Goal: Find specific page/section: Find specific page/section

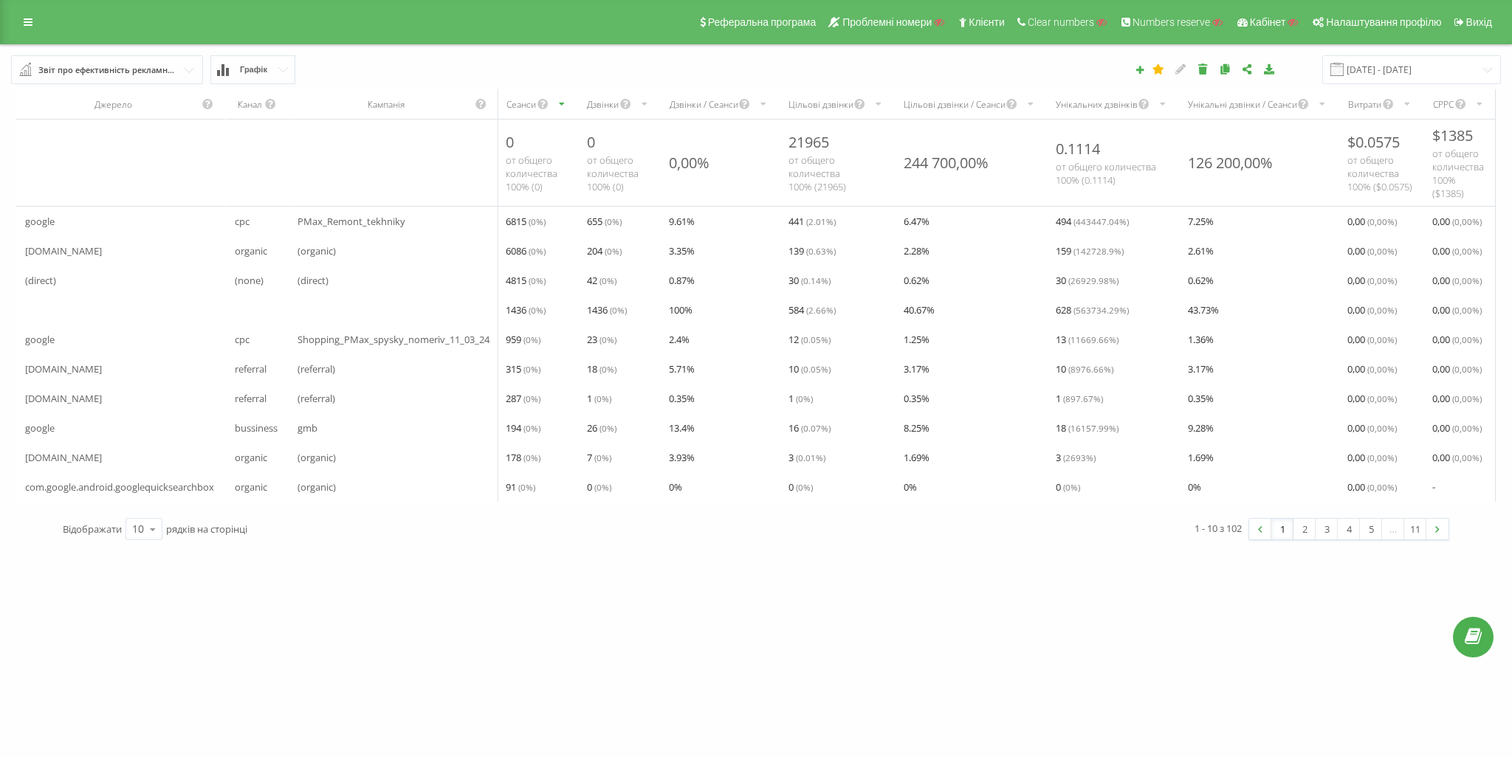
click at [510, 484] on span "91 ( 0 %)" at bounding box center [521, 487] width 30 height 18
click at [148, 541] on icon at bounding box center [153, 529] width 22 height 29
click at [134, 472] on span "25" at bounding box center [138, 465] width 12 height 14
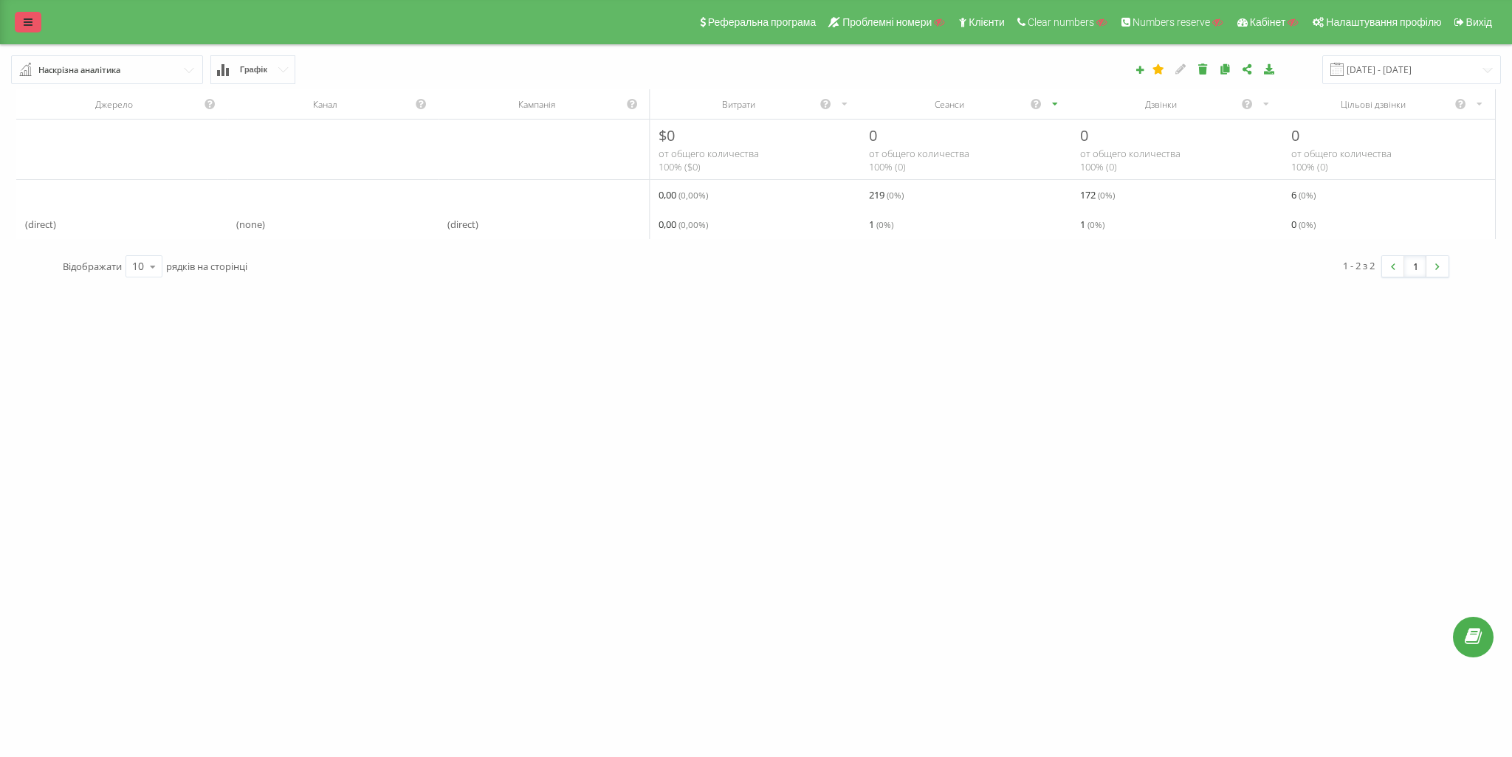
click at [30, 27] on icon at bounding box center [28, 22] width 9 height 10
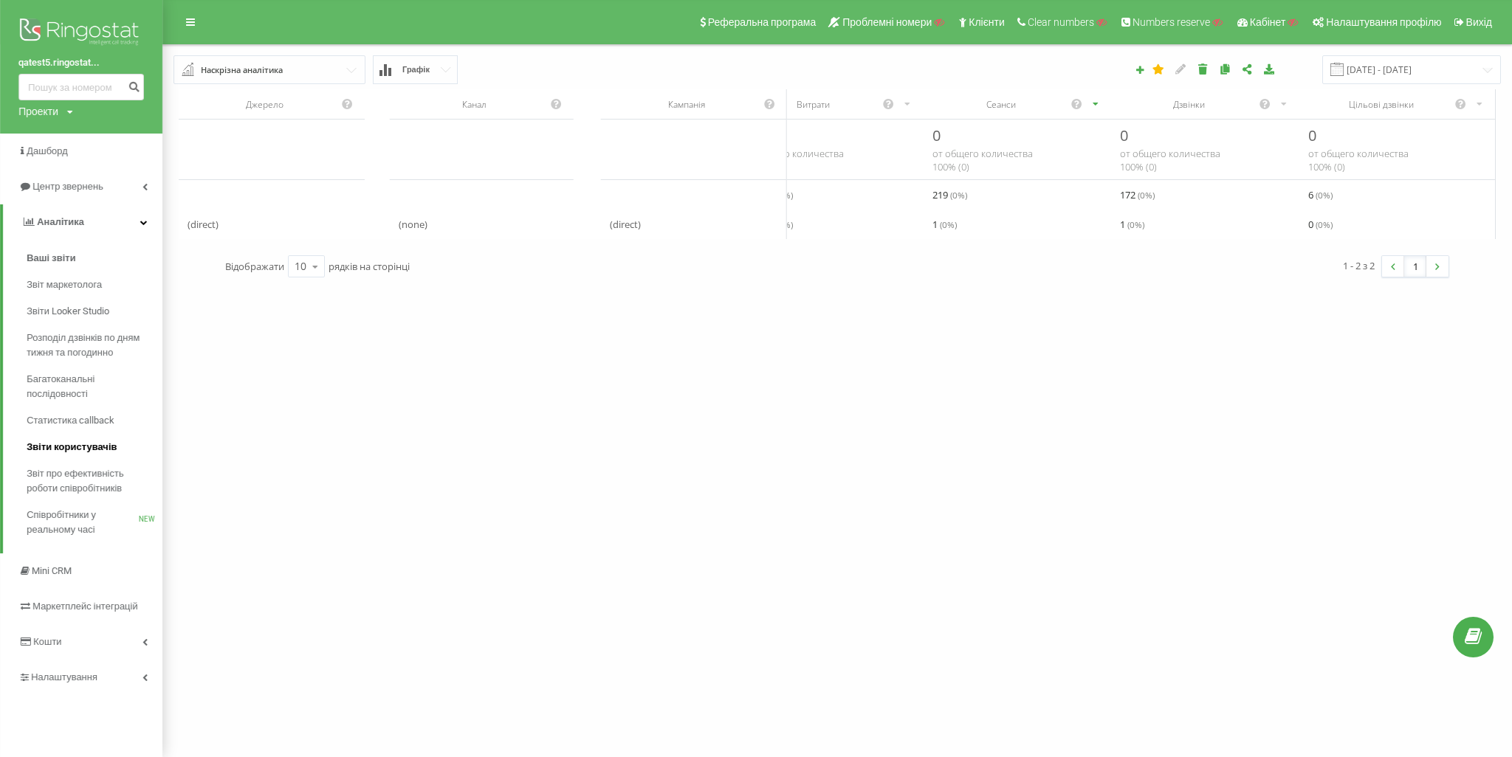
click at [89, 441] on span "Звіти користувачів" at bounding box center [72, 447] width 90 height 15
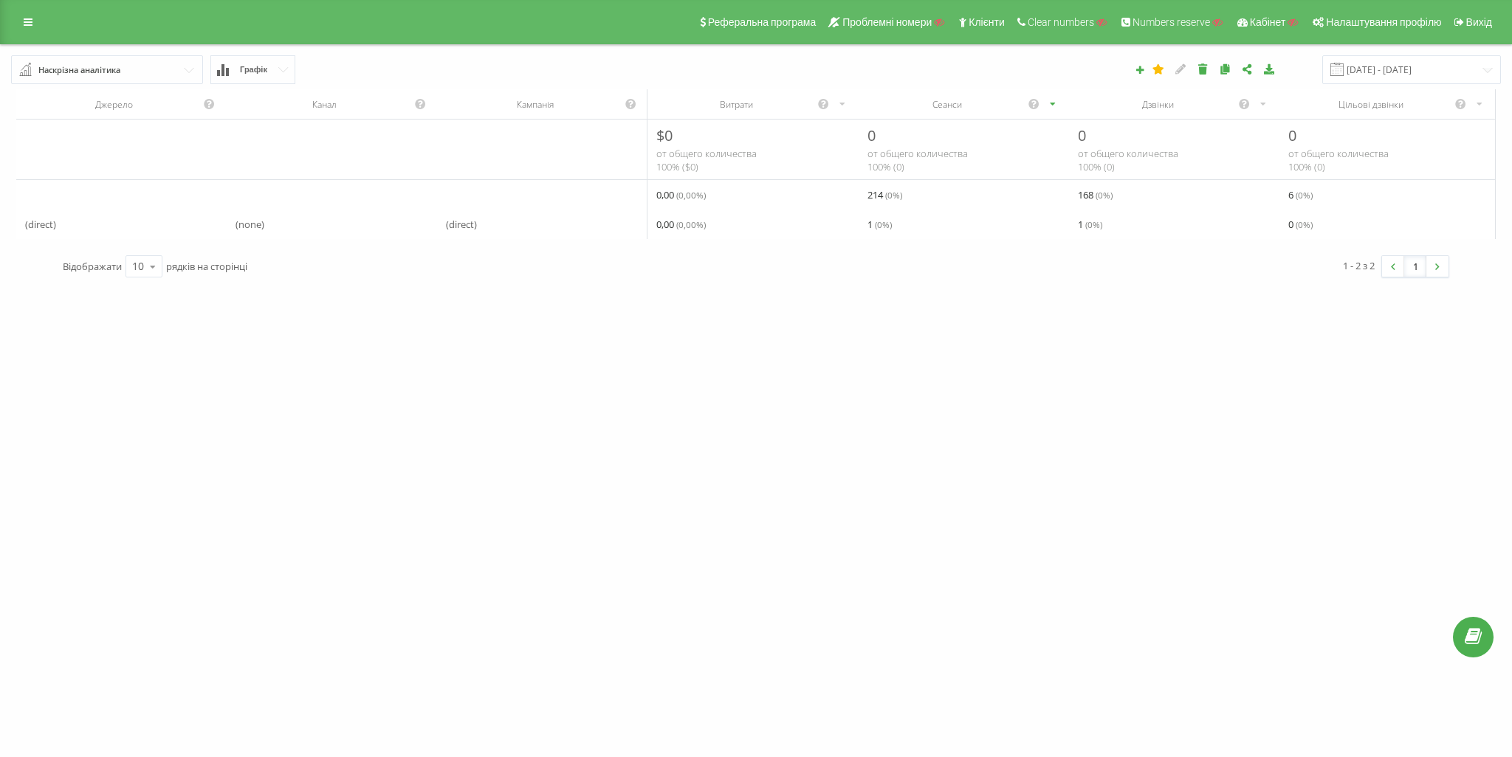
drag, startPoint x: 1492, startPoint y: 546, endPoint x: 1487, endPoint y: 541, distance: 7.8
drag, startPoint x: 21, startPoint y: 24, endPoint x: 24, endPoint y: 36, distance: 13.1
click at [20, 24] on link at bounding box center [28, 22] width 27 height 21
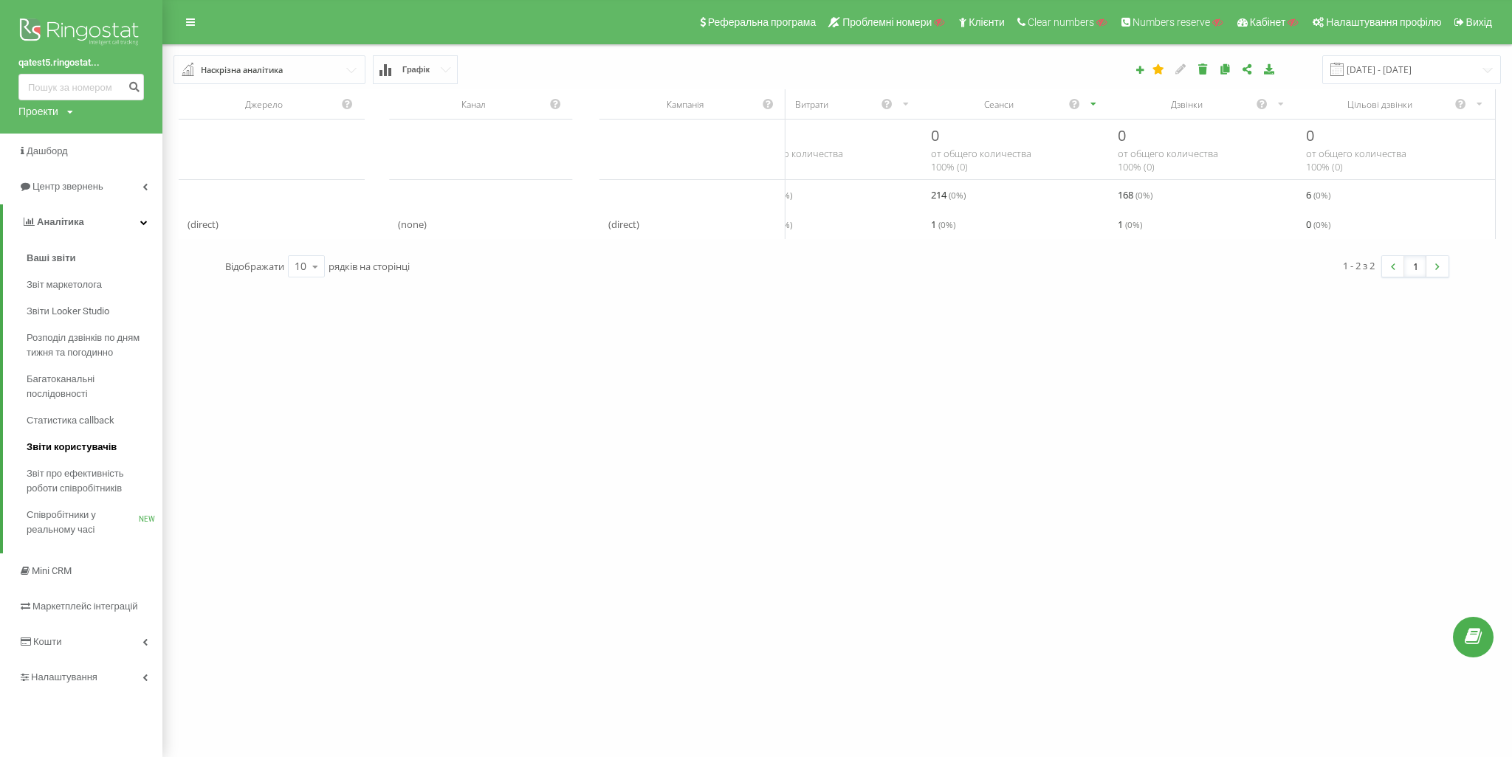
click at [100, 441] on span "Звіти користувачів" at bounding box center [72, 447] width 90 height 15
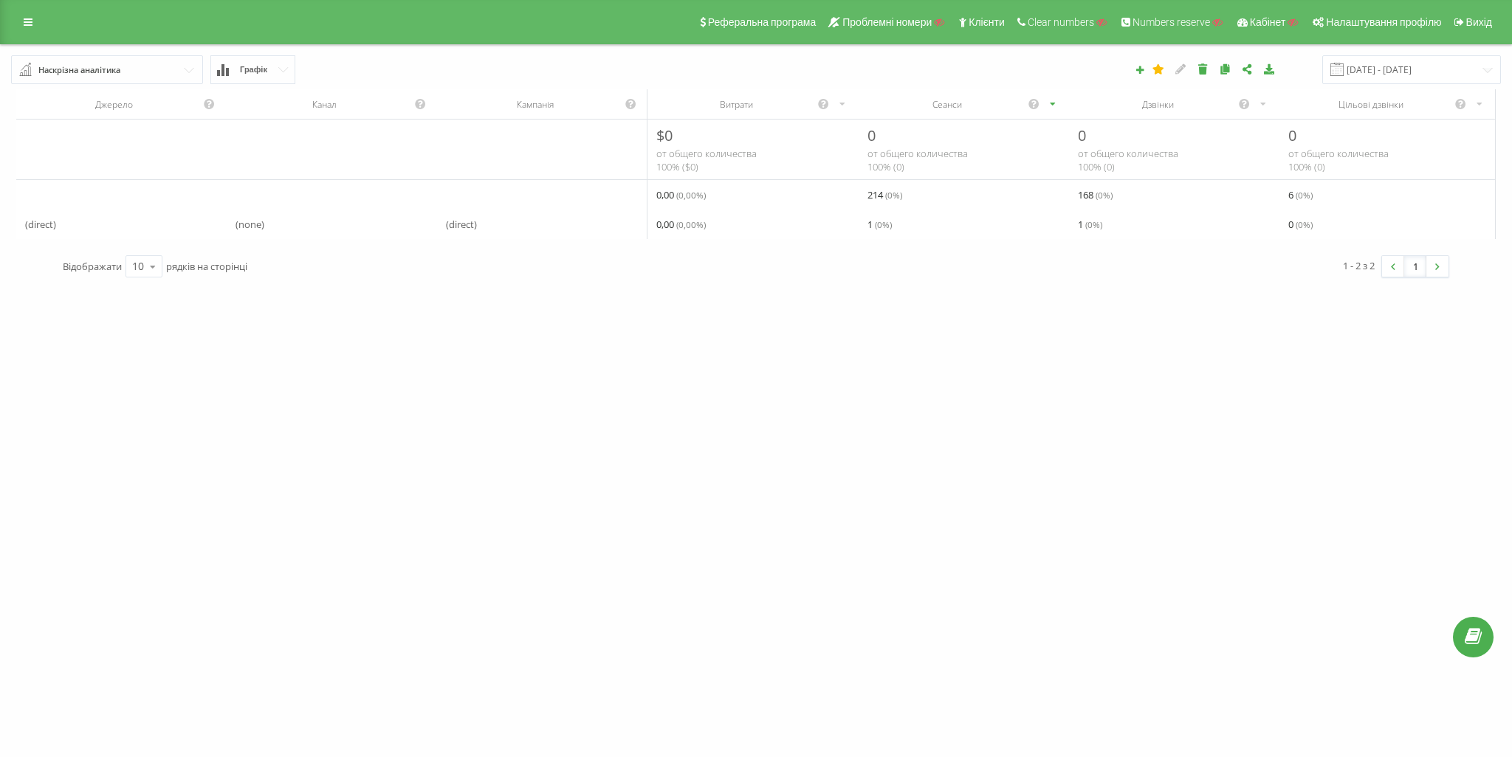
click at [56, 25] on div "Реферальна програма Проблемні номери Клієнти Clear numbers Numbers reserve Кабі…" at bounding box center [756, 22] width 1512 height 44
click at [17, 27] on link at bounding box center [28, 22] width 27 height 21
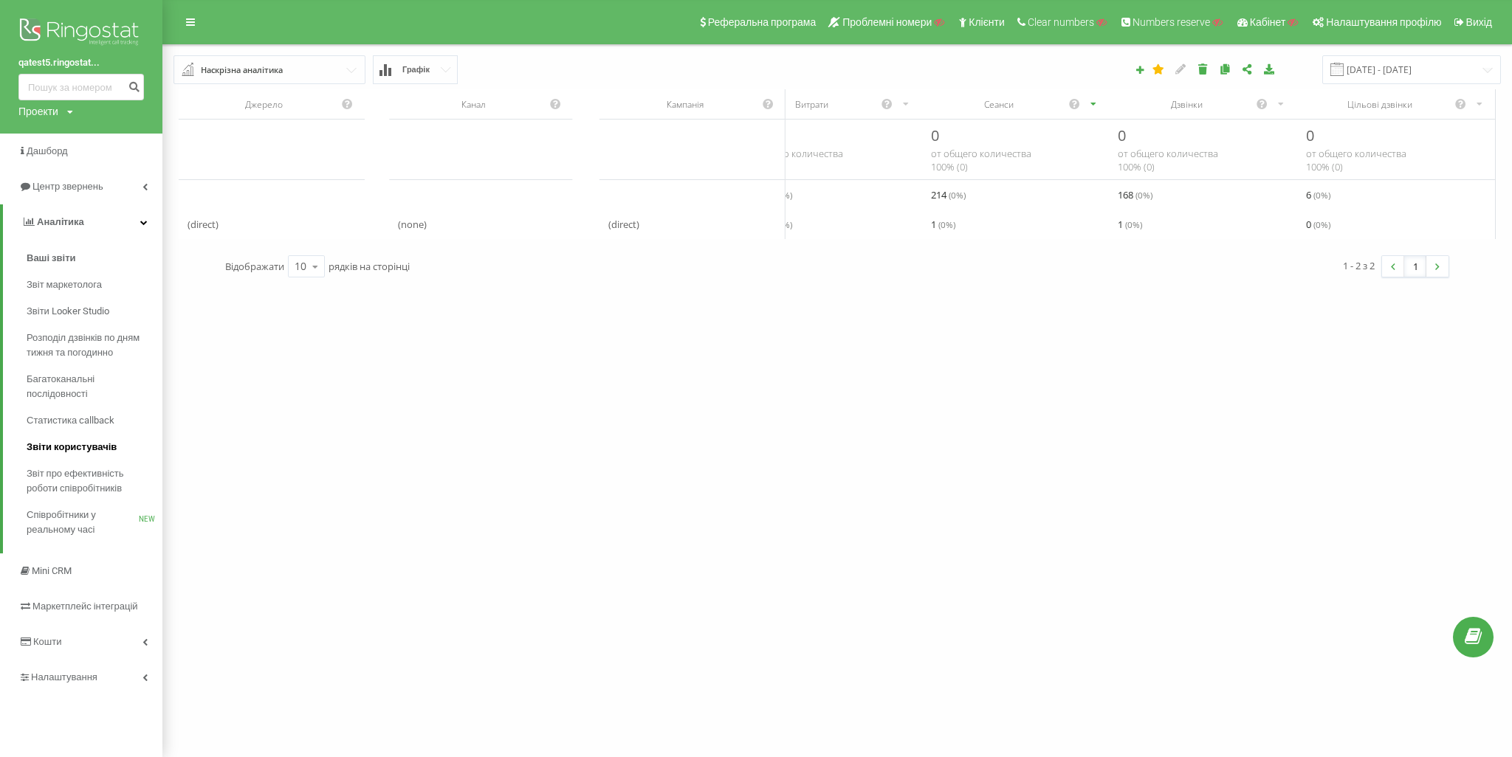
click at [79, 444] on span "Звіти користувачів" at bounding box center [72, 447] width 90 height 15
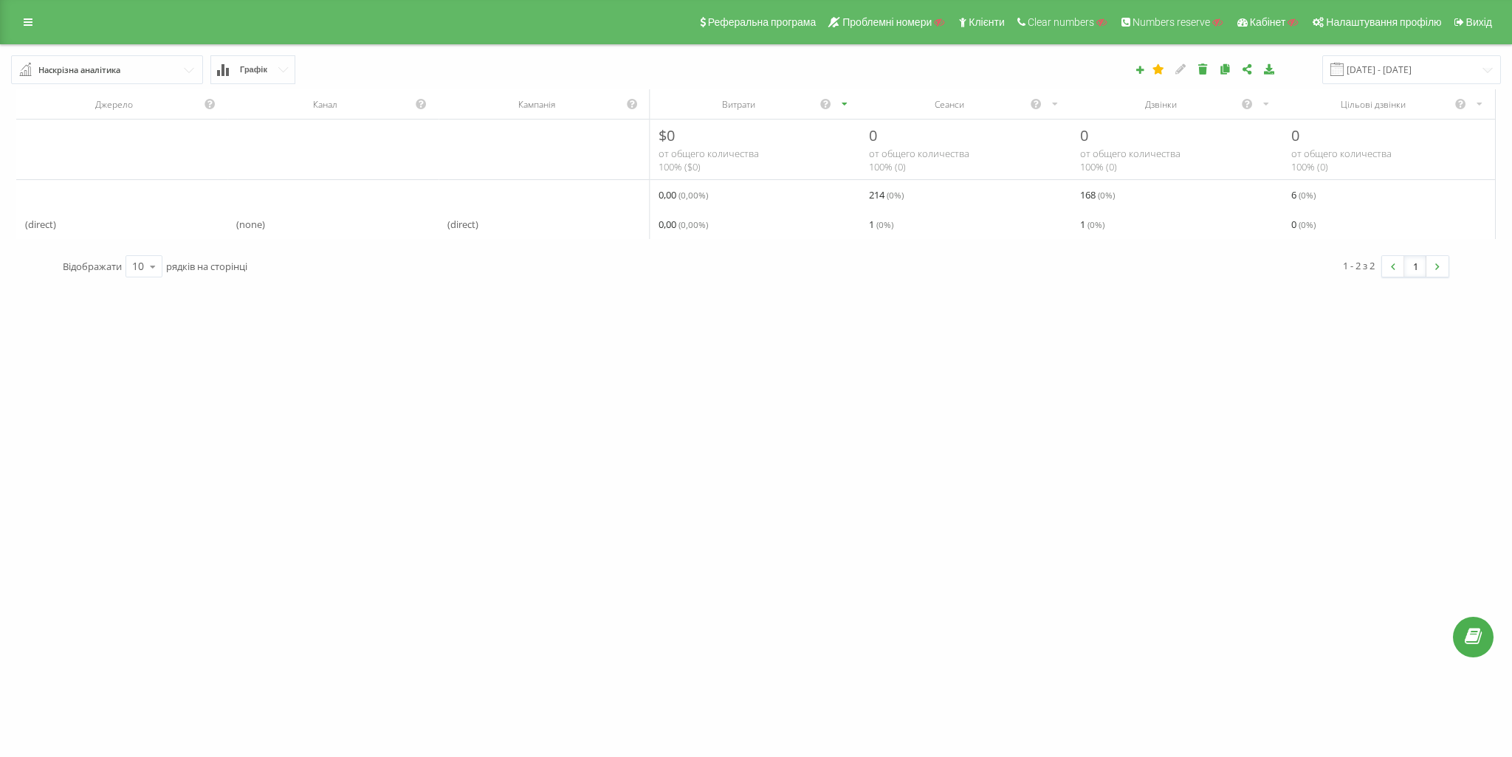
click at [120, 69] on div "Наскрізна аналітика" at bounding box center [79, 70] width 82 height 16
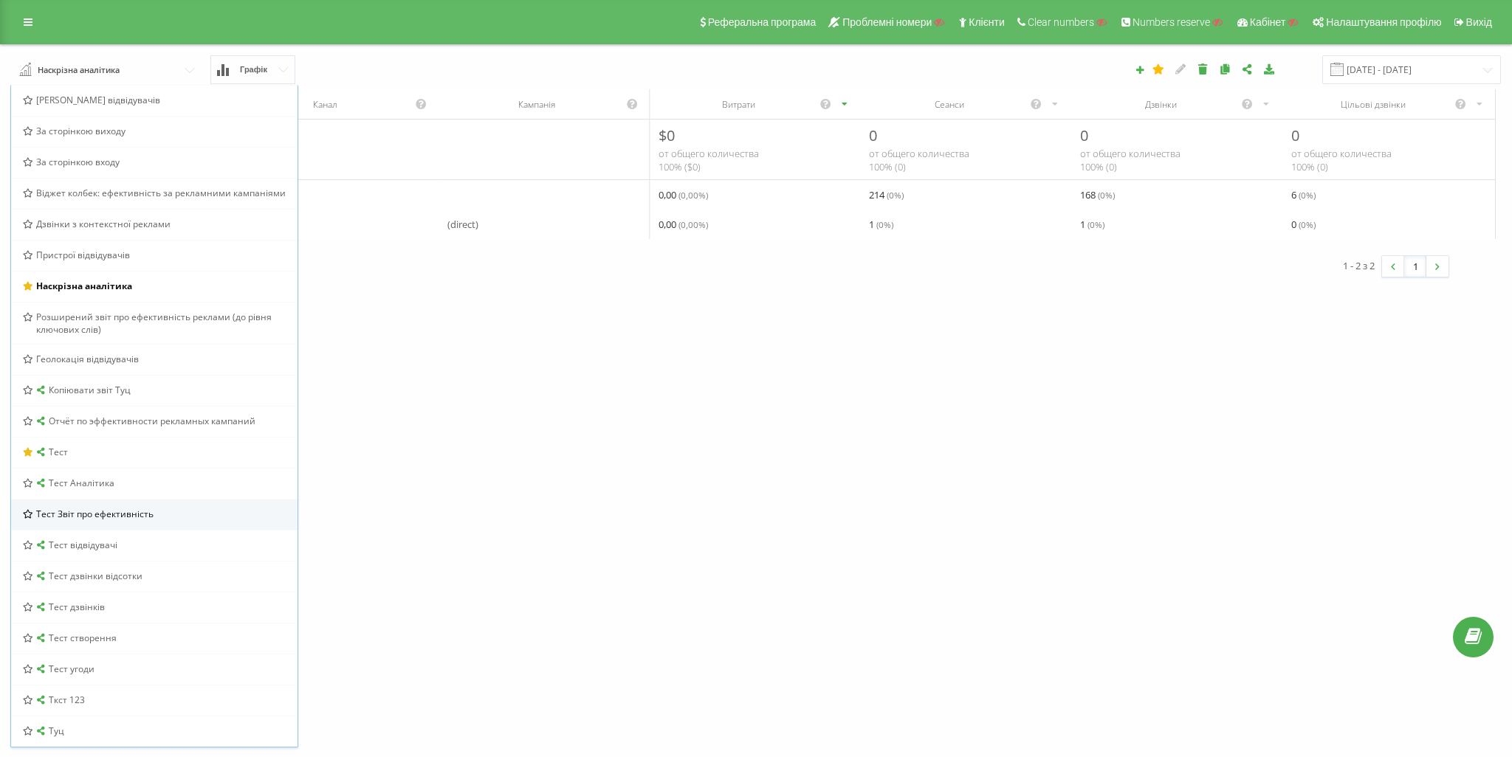
click at [137, 514] on span "Тест Звіт про ефективність" at bounding box center [94, 514] width 117 height 13
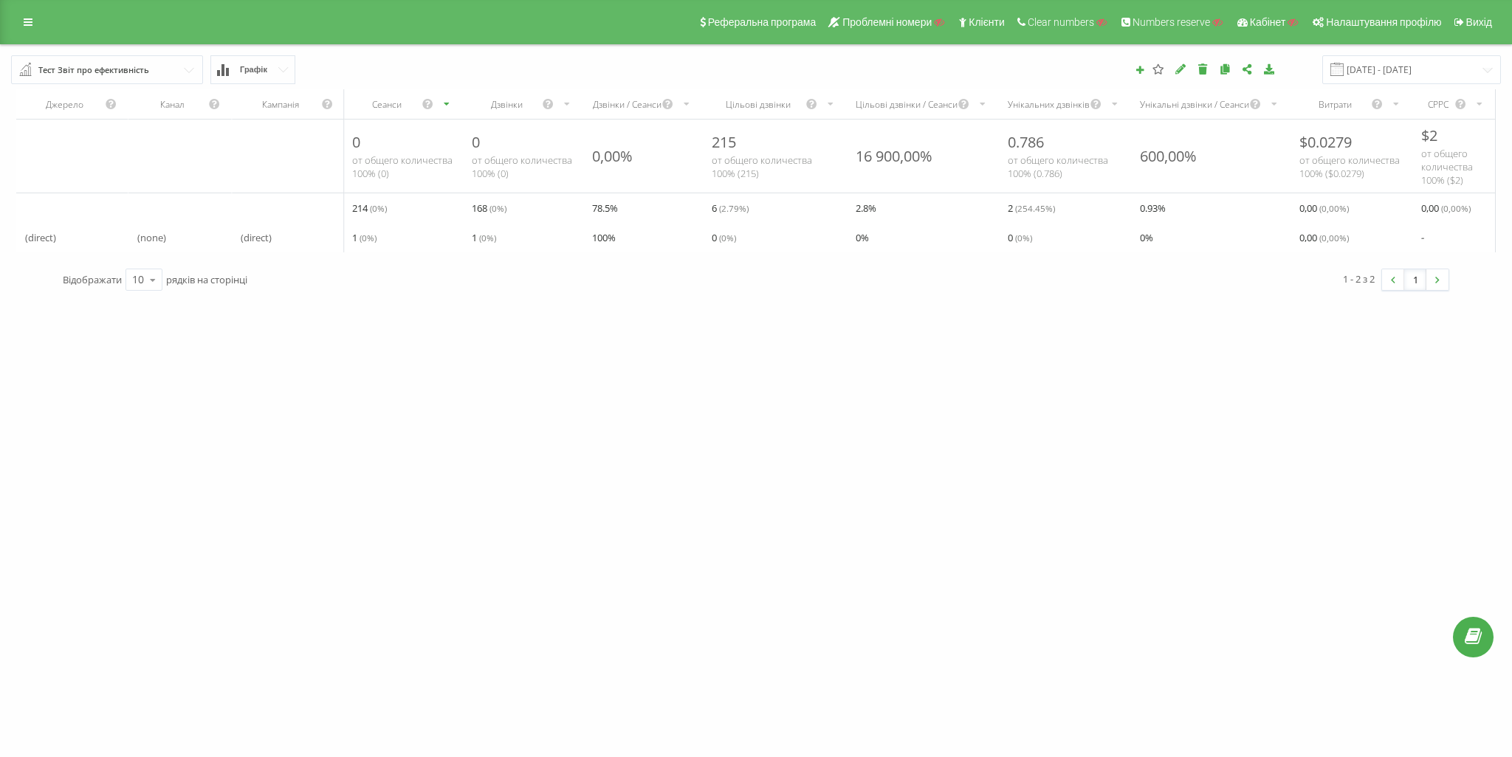
click at [182, 72] on input "text" at bounding box center [108, 69] width 190 height 27
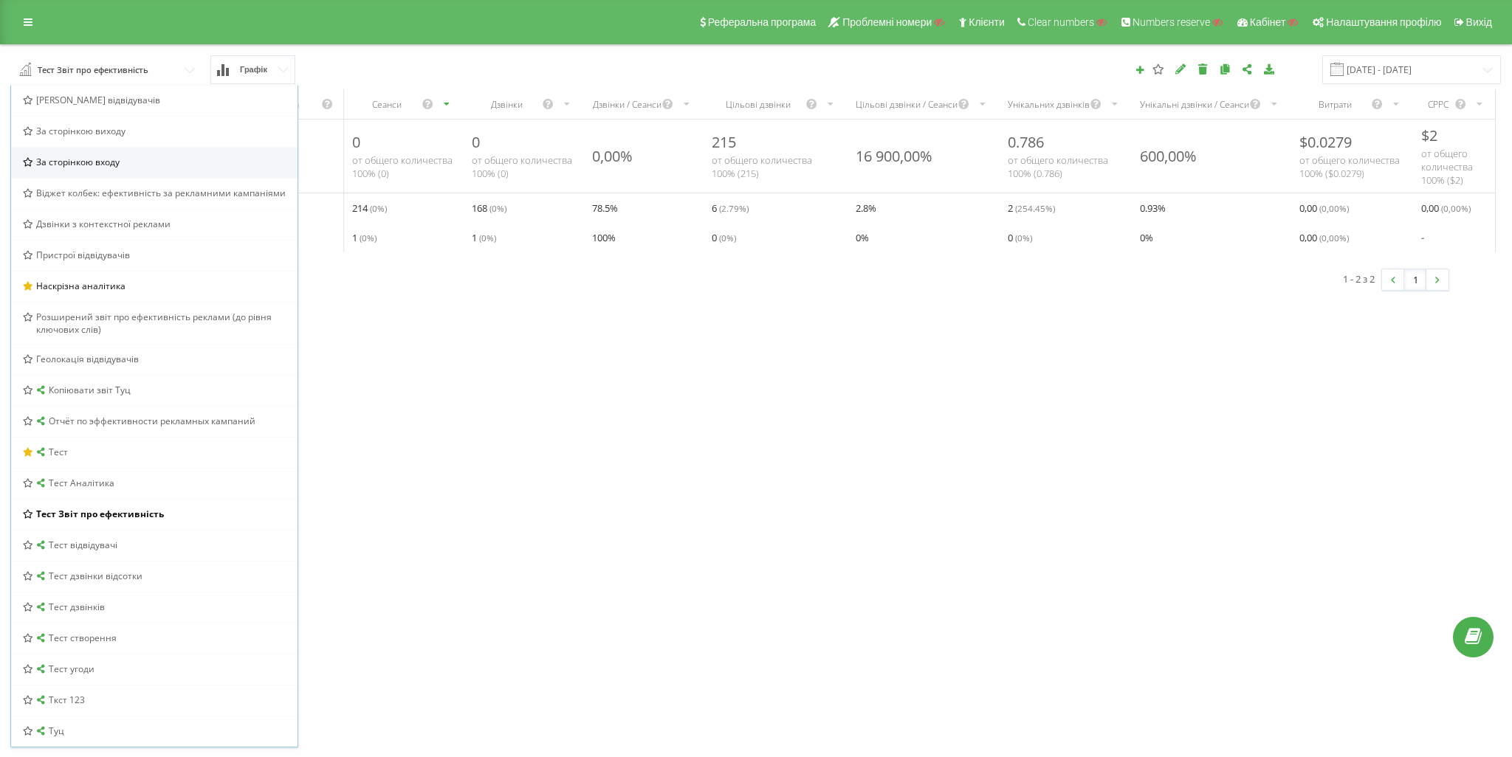
click at [112, 156] on span "За сторінкою входу" at bounding box center [77, 162] width 83 height 13
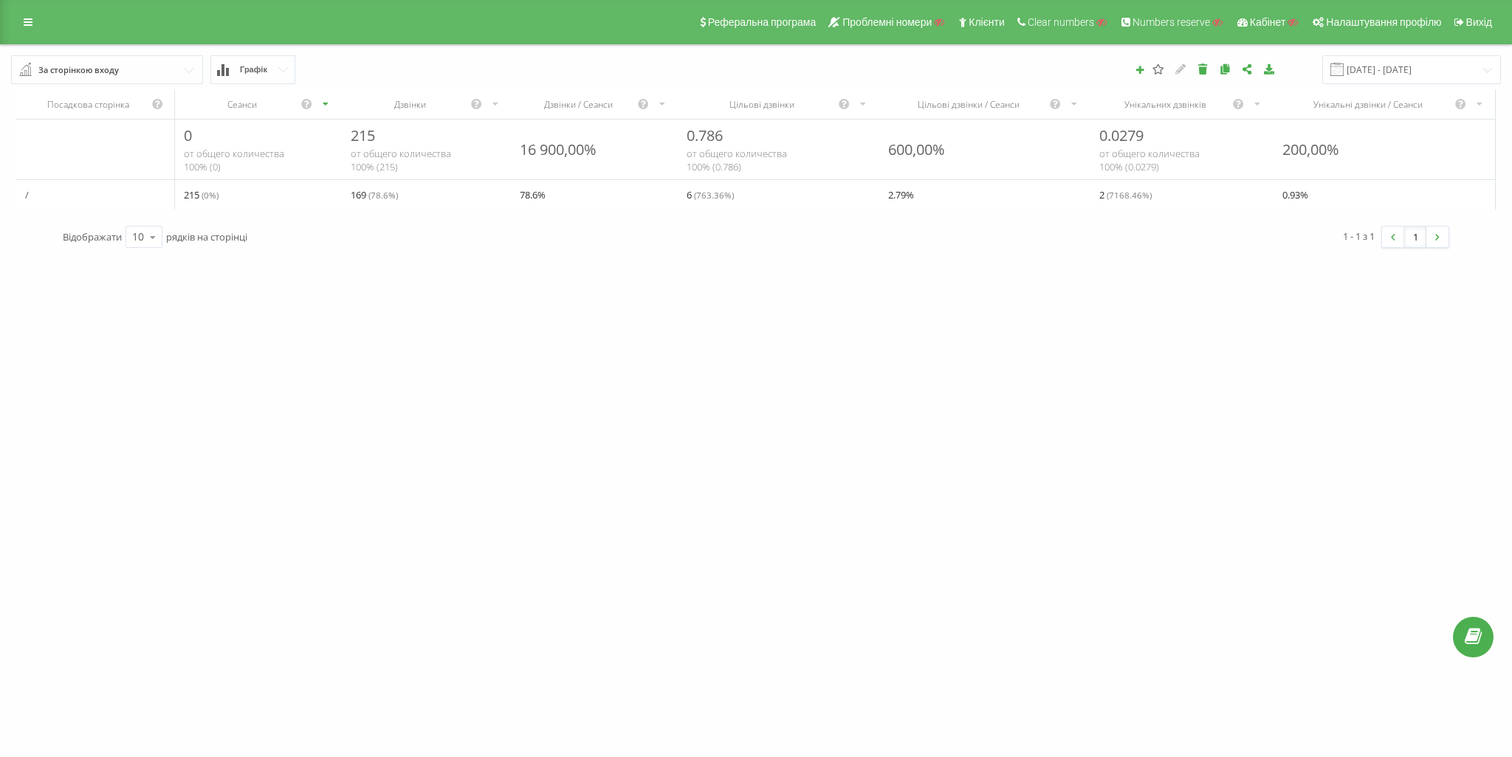
click at [77, 69] on div "За сторінкою входу" at bounding box center [78, 70] width 80 height 16
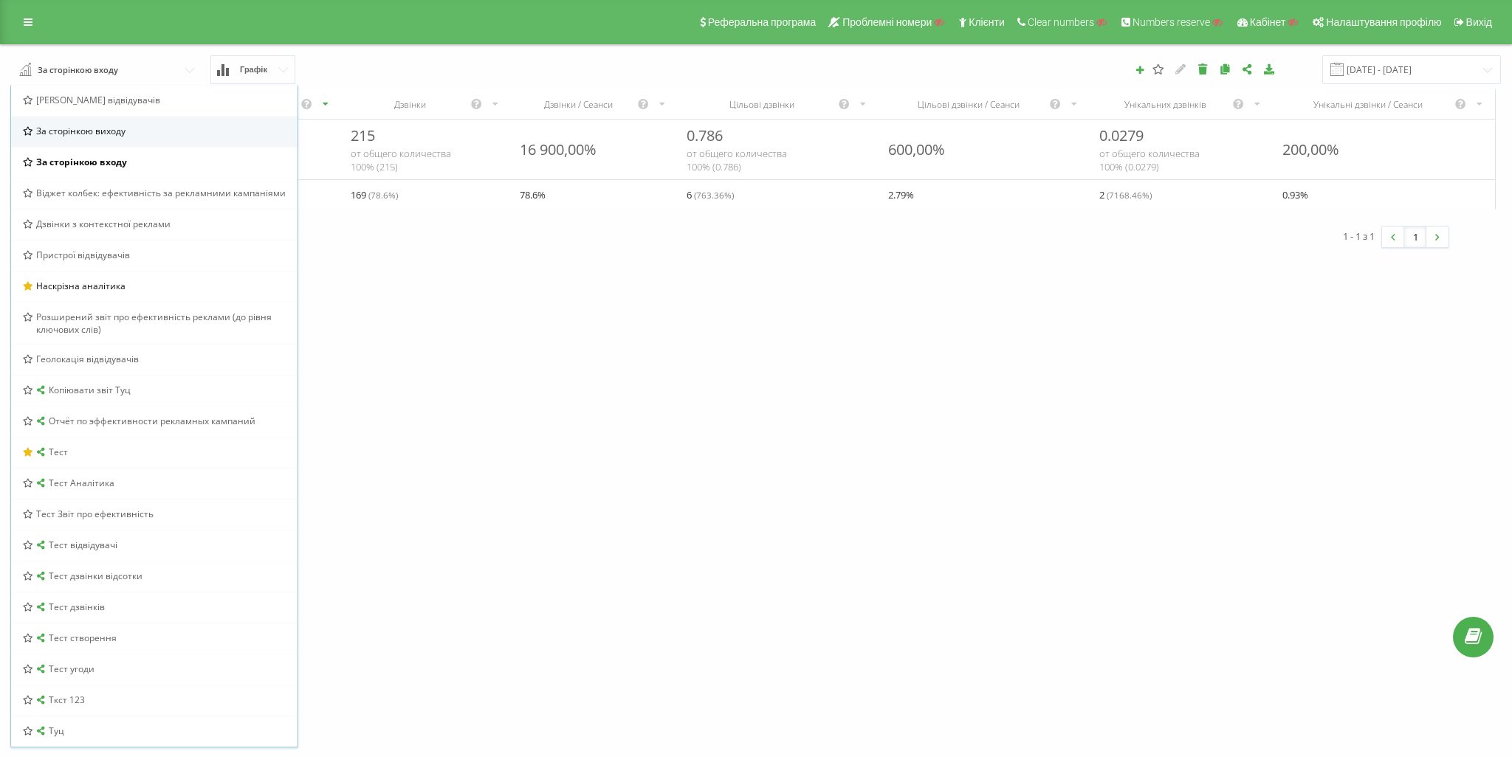
click at [113, 140] on div "За сторінкою виходу" at bounding box center [154, 131] width 286 height 31
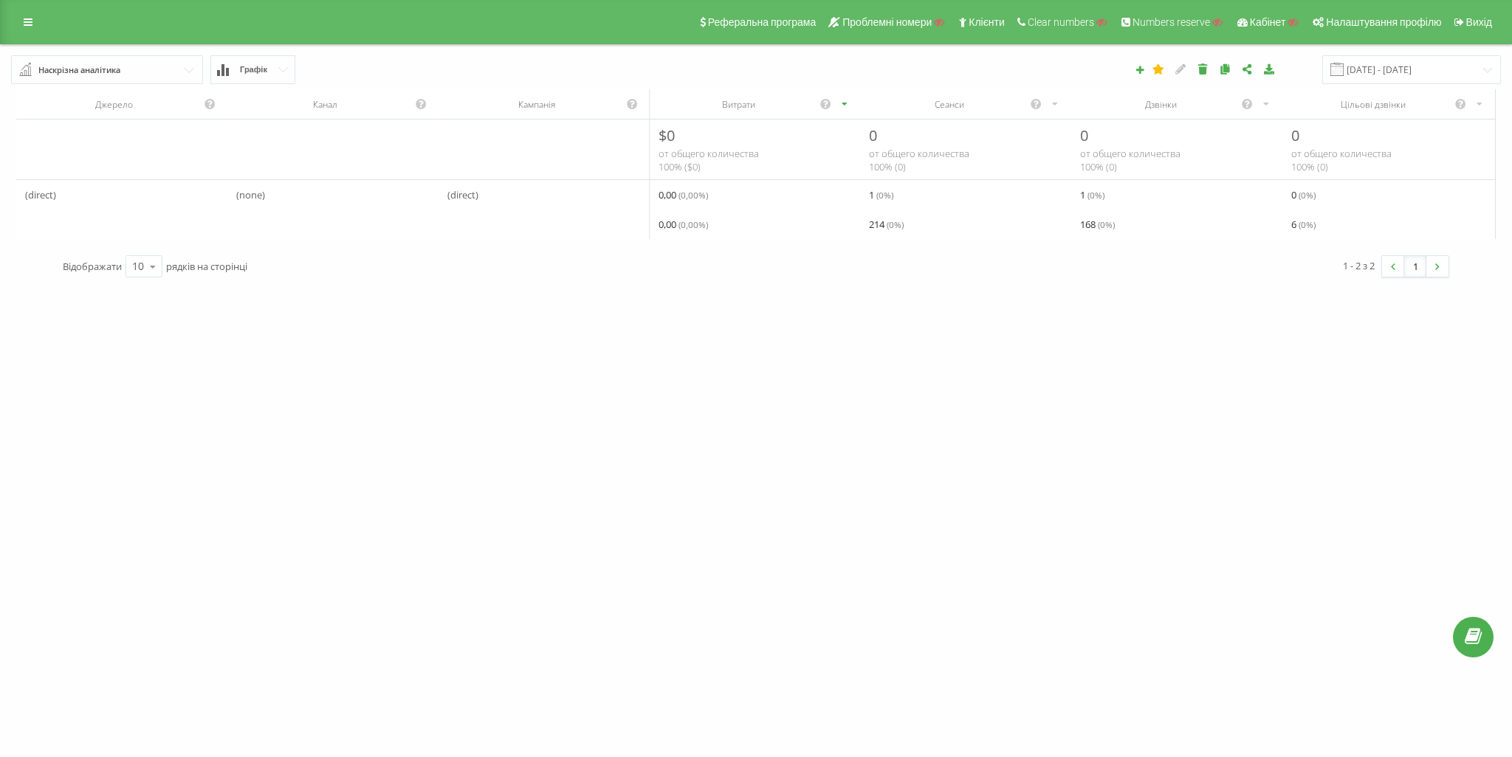
click at [124, 80] on input "text" at bounding box center [108, 69] width 190 height 27
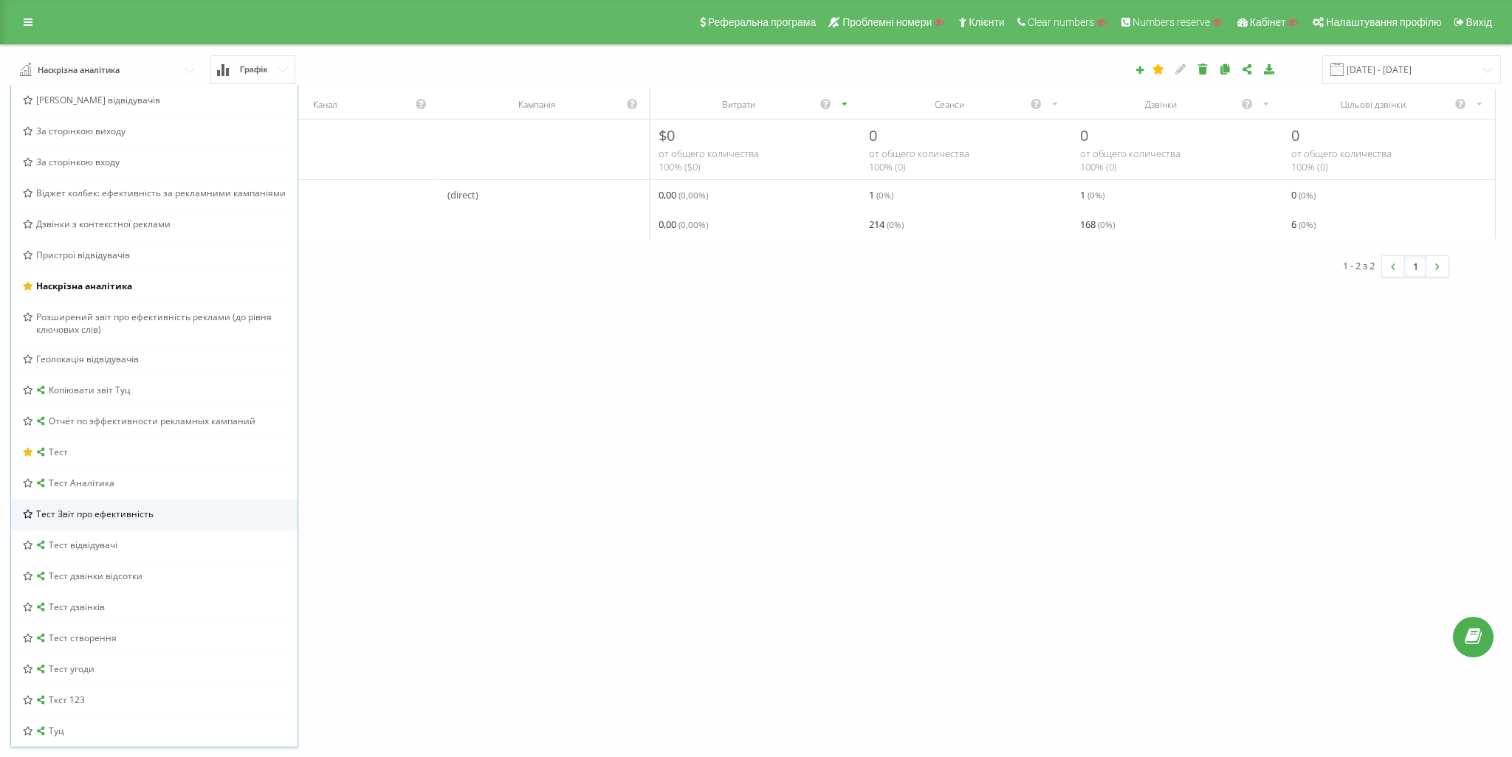
click at [146, 514] on span "Тест Звіт про ефективність" at bounding box center [94, 514] width 117 height 13
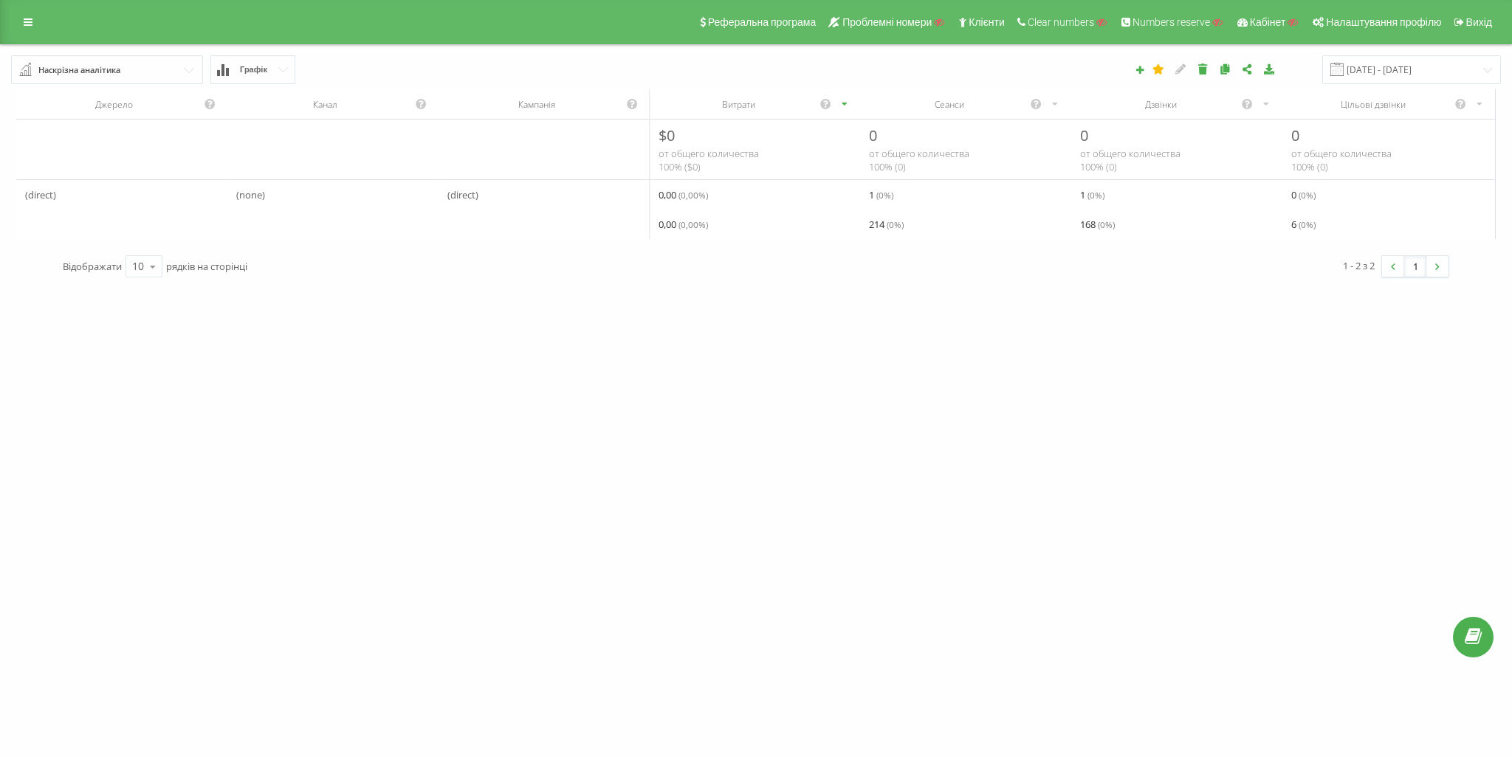
click at [57, 66] on div "Наскрізна аналітика" at bounding box center [79, 70] width 82 height 16
click at [9, 27] on div "Реферальна програма Проблемні номери Клієнти Clear numbers Numbers reserve Кабі…" at bounding box center [756, 22] width 1512 height 44
click at [18, 29] on div "Реферальна програма Проблемні номери Клієнти Clear numbers Numbers reserve Кабі…" at bounding box center [756, 22] width 1512 height 44
click at [18, 29] on link at bounding box center [28, 22] width 27 height 21
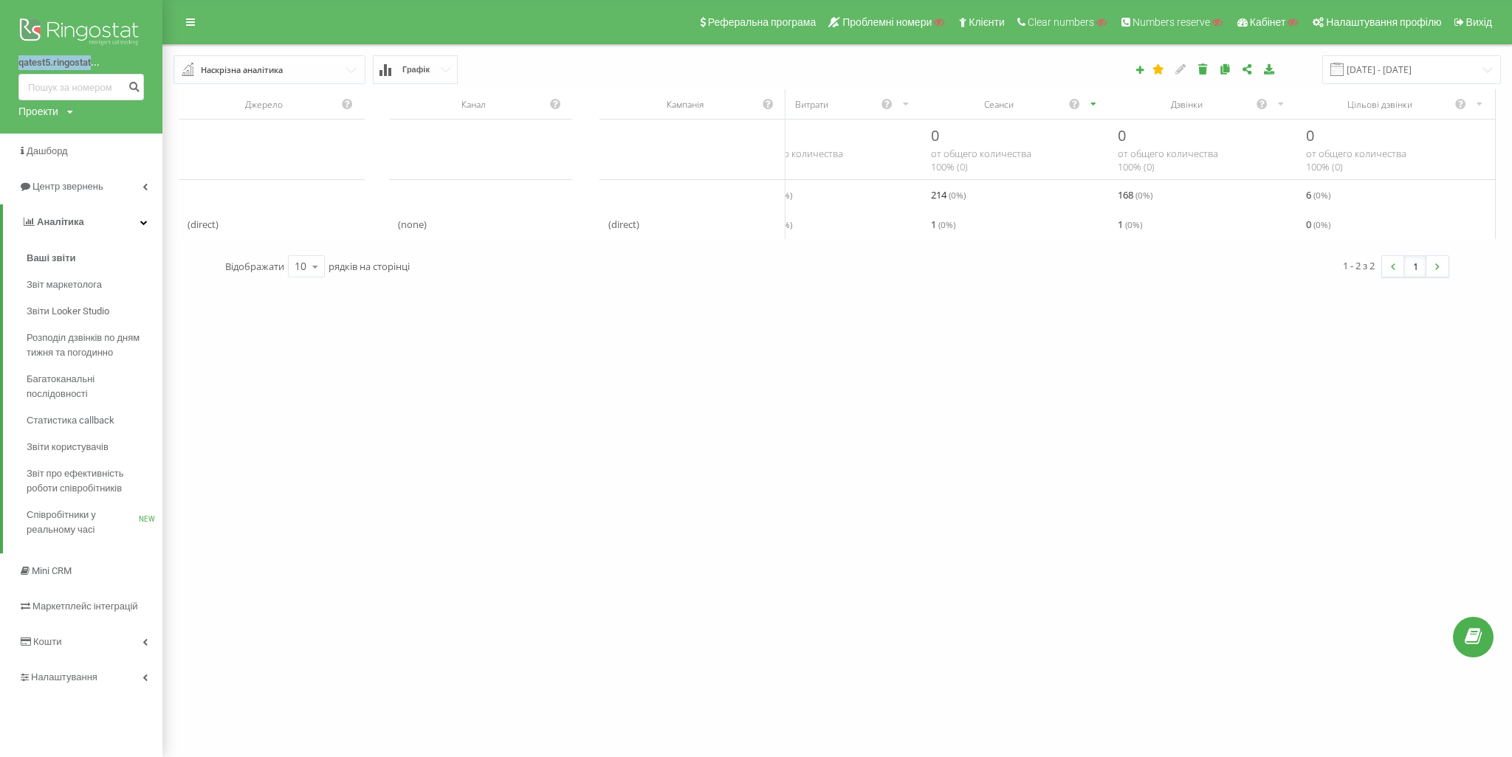
drag, startPoint x: 14, startPoint y: 63, endPoint x: 92, endPoint y: 65, distance: 78.3
click at [92, 65] on div "qatest5.ringostat... Проекти Пошук" at bounding box center [81, 67] width 162 height 134
copy link "qatest5.ringostat"
click at [80, 671] on span "Налаштування" at bounding box center [59, 677] width 83 height 15
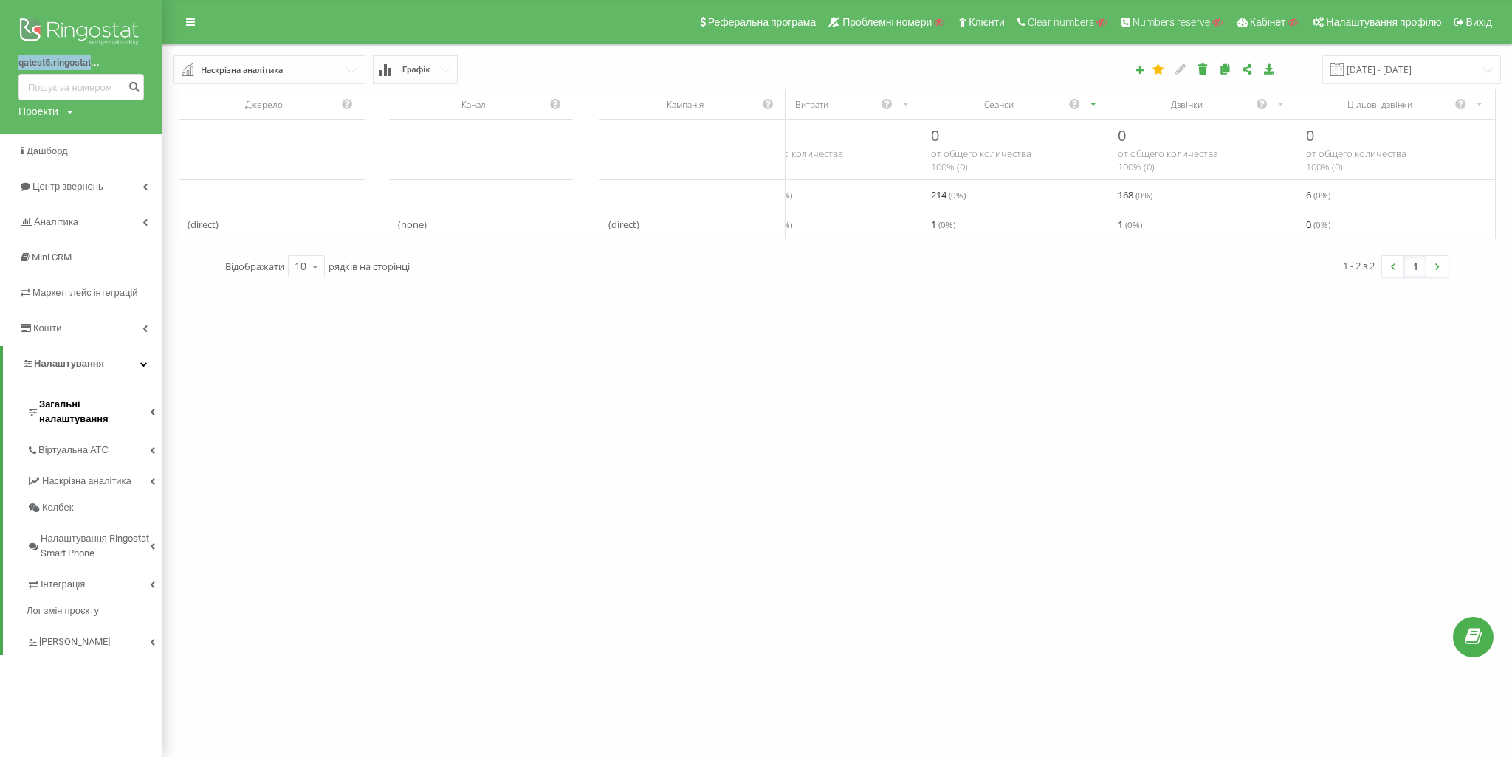
click at [90, 410] on span "Загальні налаштування" at bounding box center [94, 412] width 111 height 30
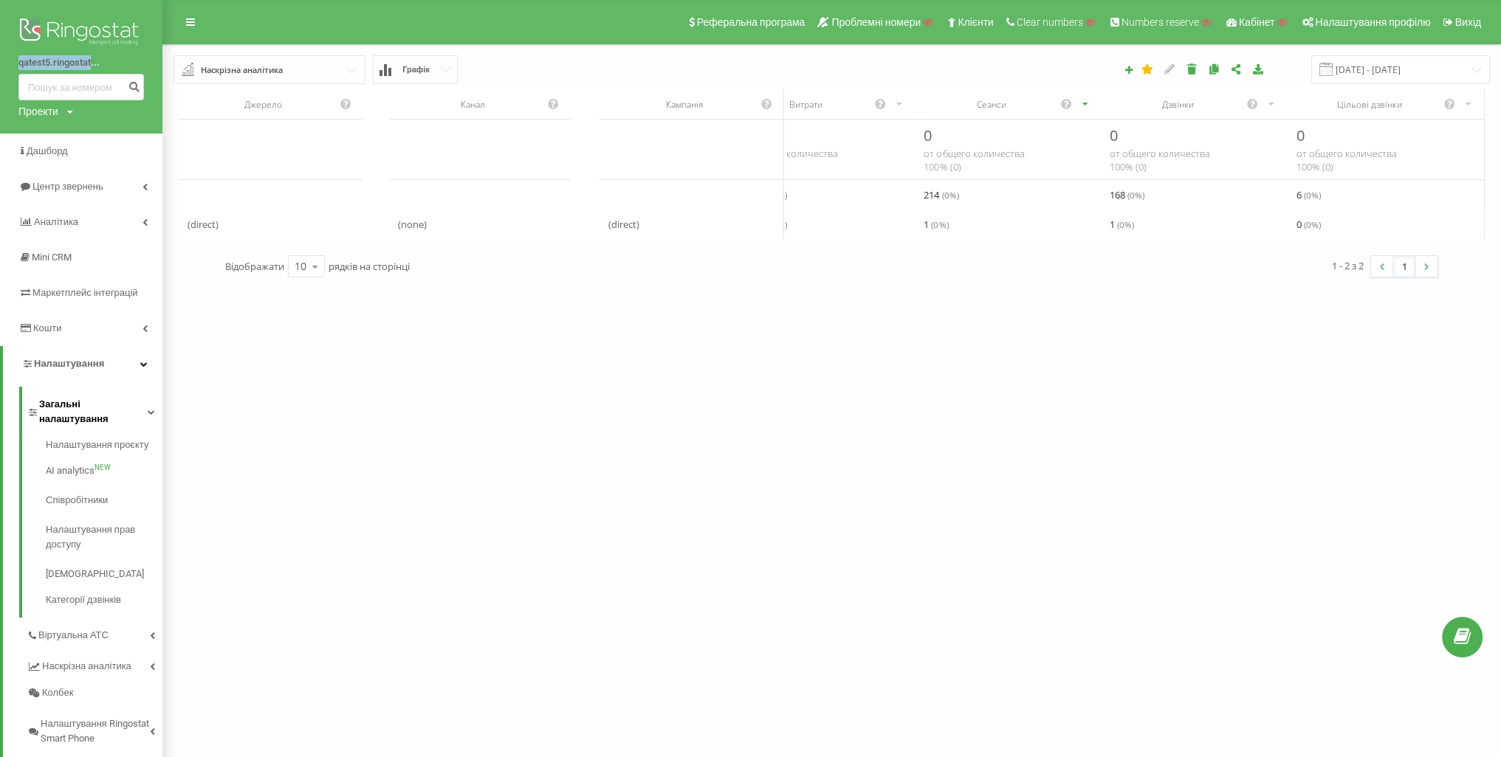
click at [94, 405] on span "Загальні налаштування" at bounding box center [93, 412] width 109 height 30
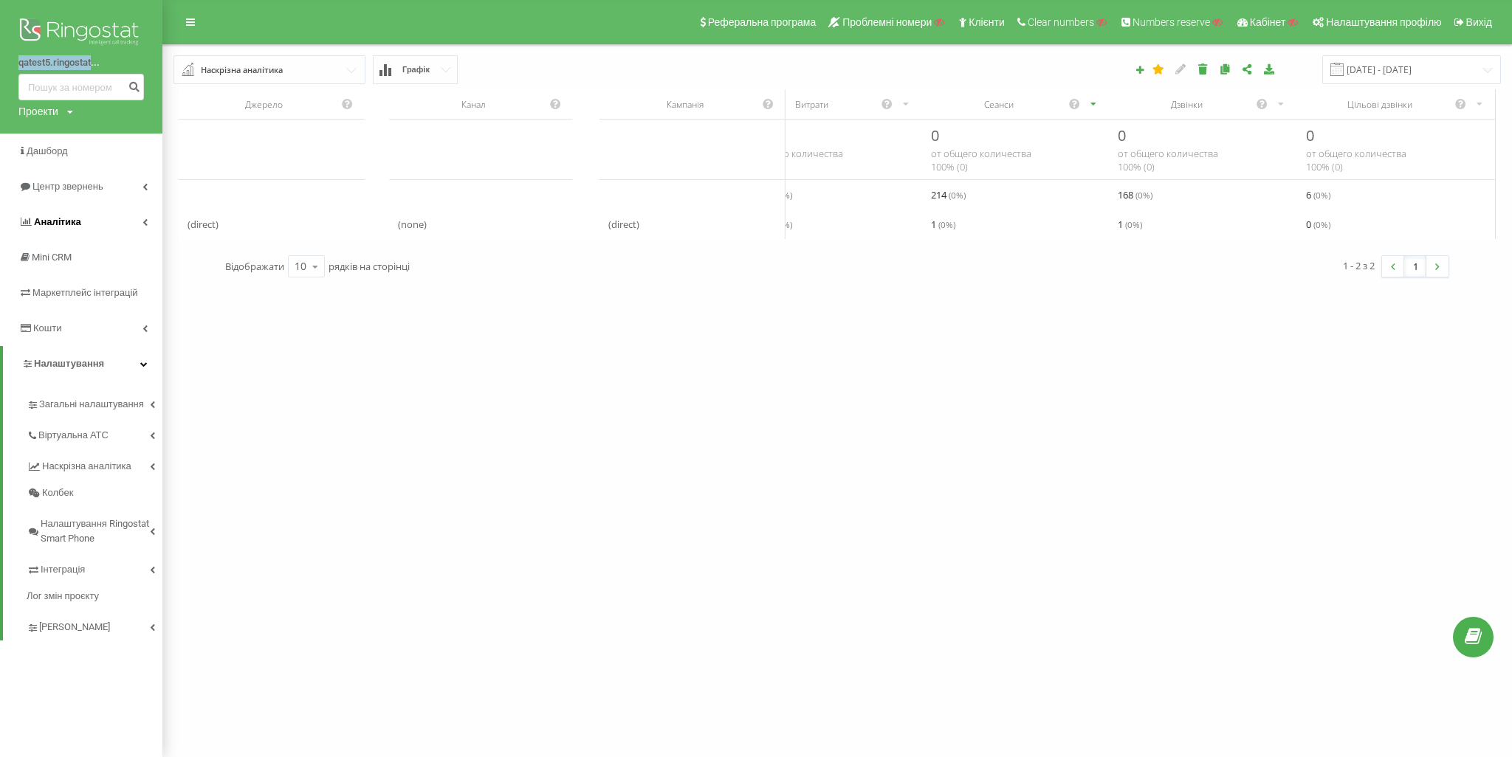
click at [68, 221] on span "Аналiтика" at bounding box center [57, 221] width 47 height 11
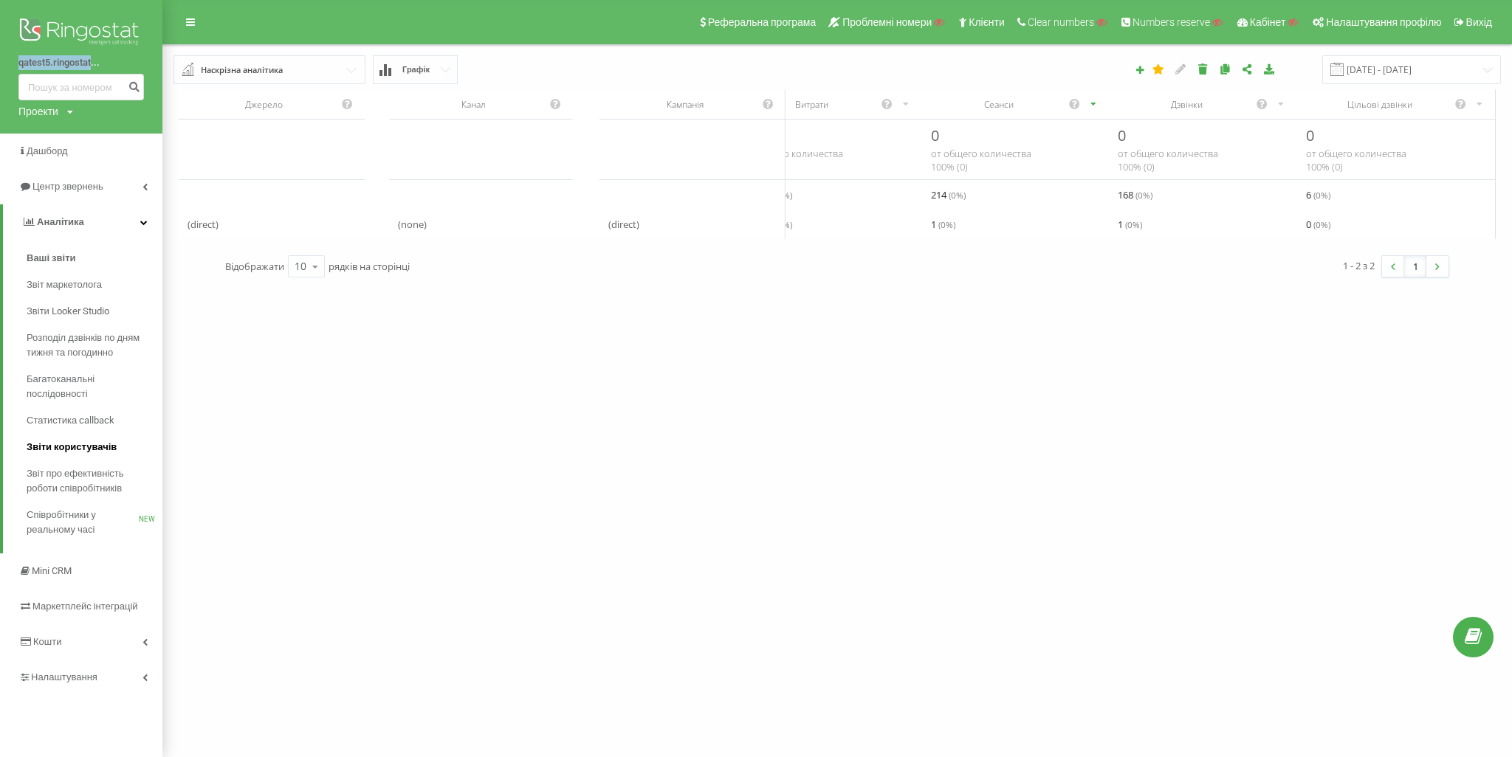
click at [102, 444] on span "Звіти користувачів" at bounding box center [72, 447] width 90 height 15
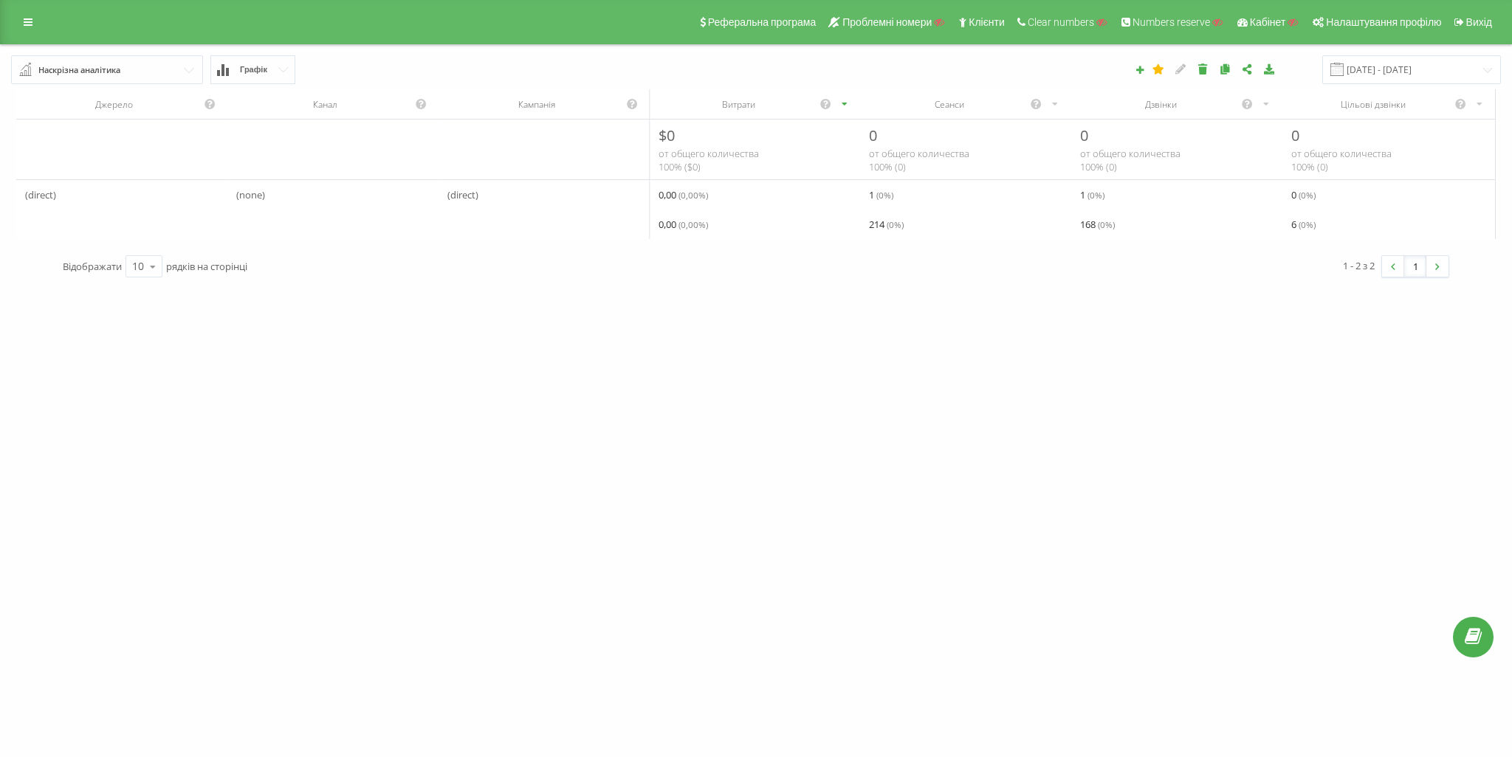
click at [115, 72] on div "Наскрізна аналітика" at bounding box center [79, 70] width 82 height 16
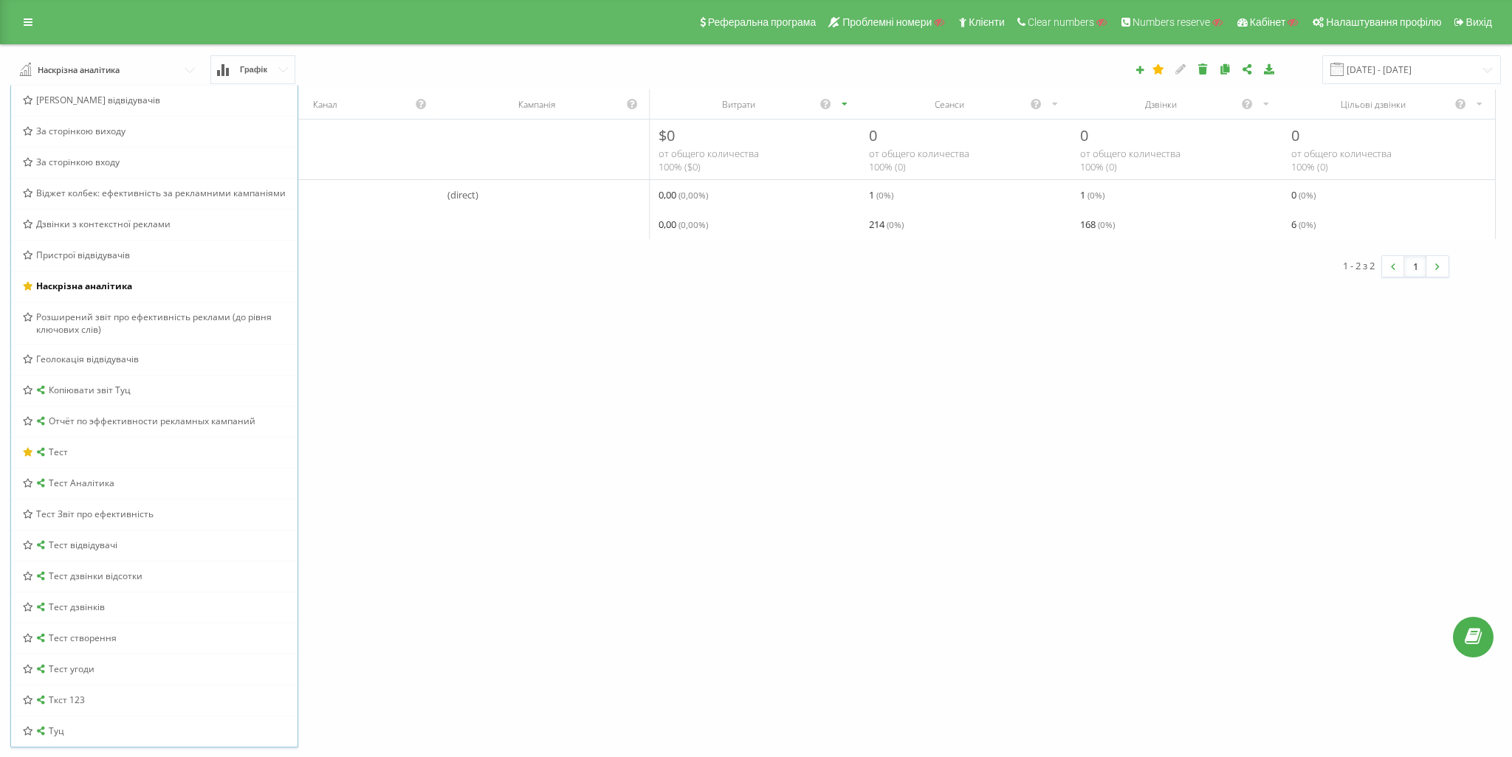
click at [556, 396] on div "qatest5.ringostat... Проекти Пошук Дашборд Центр звернень Аналiтика Ваші звіти …" at bounding box center [756, 378] width 1512 height 757
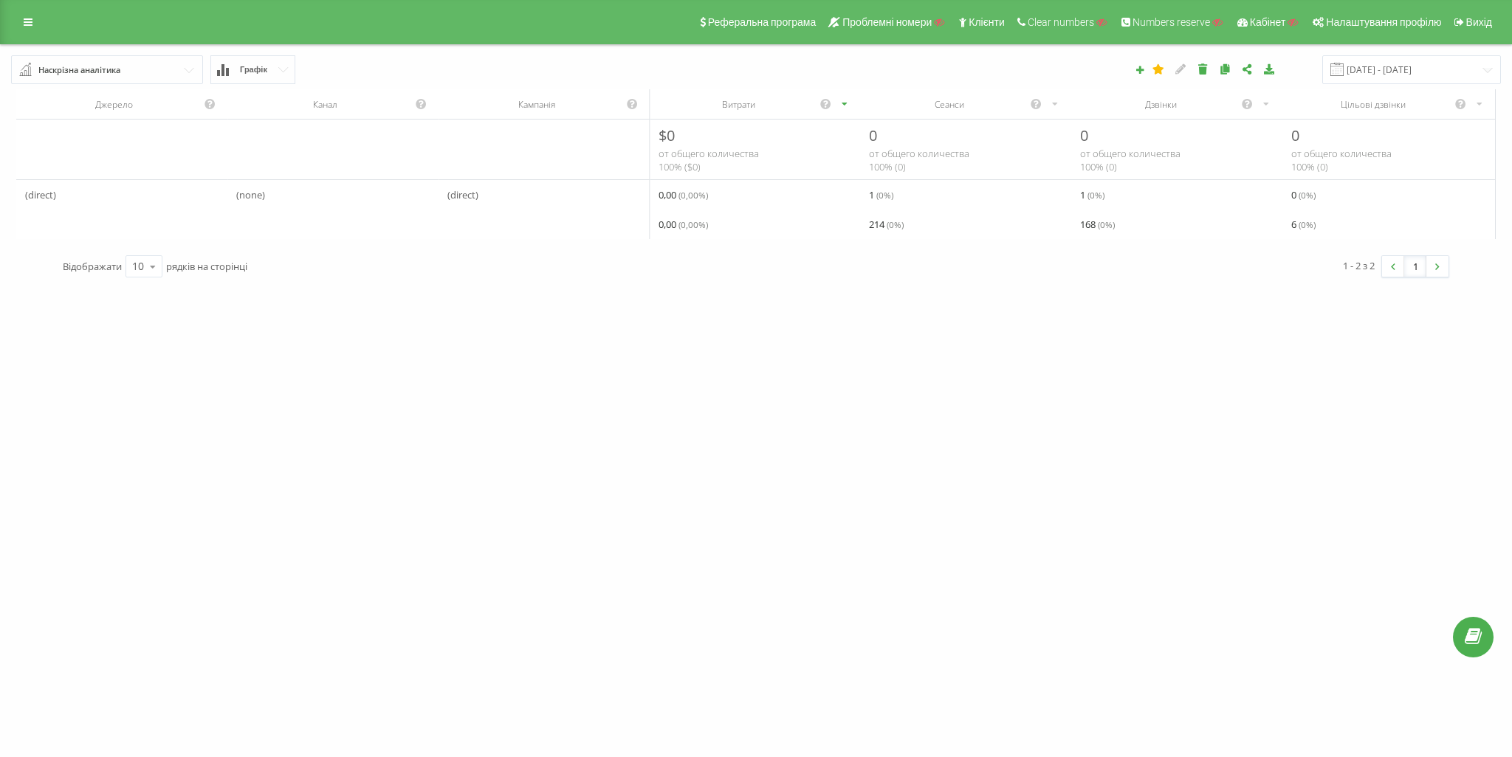
click at [177, 75] on input "text" at bounding box center [108, 69] width 190 height 27
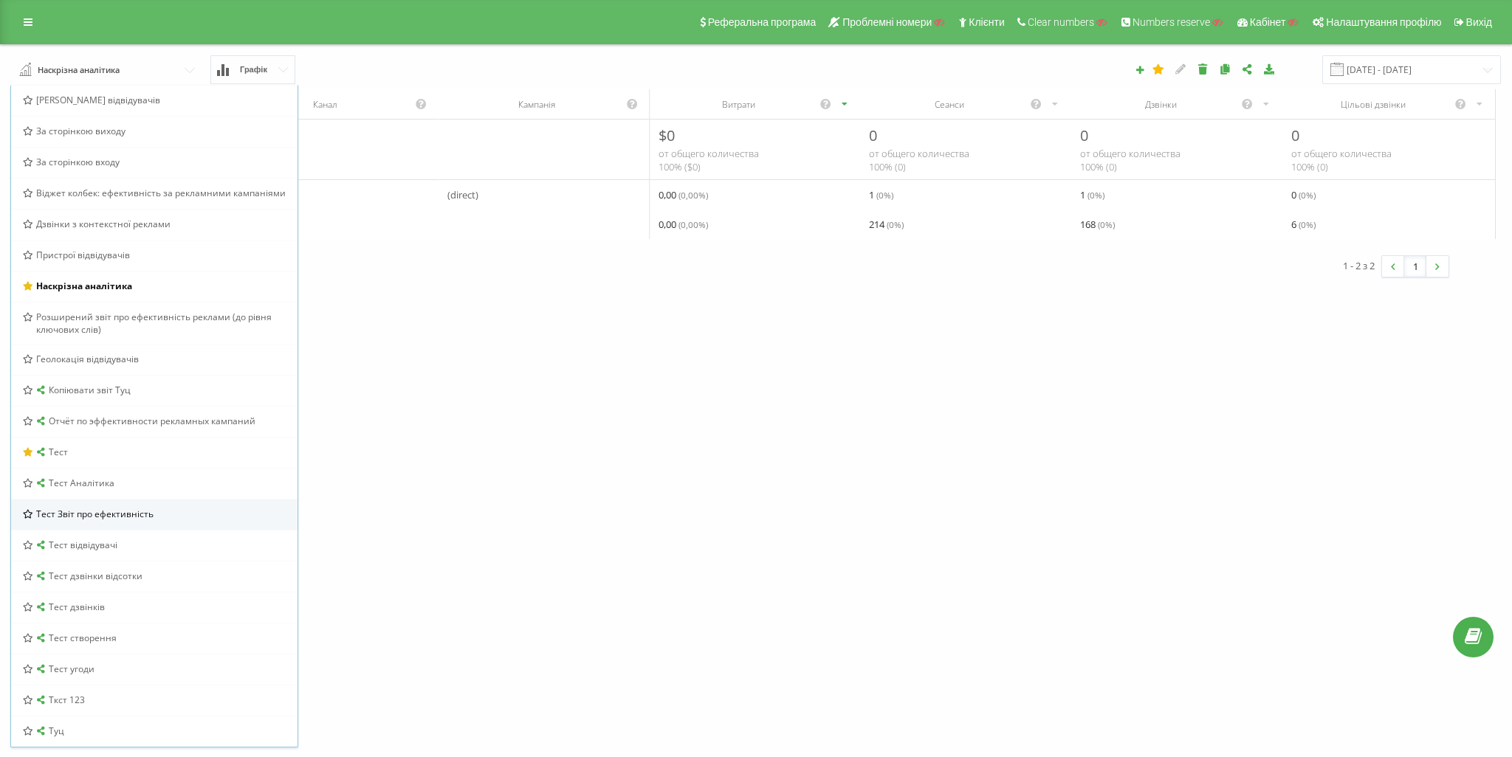
click at [142, 514] on span "Тест Звіт про ефективність" at bounding box center [94, 514] width 117 height 13
